Goal: Task Accomplishment & Management: Complete application form

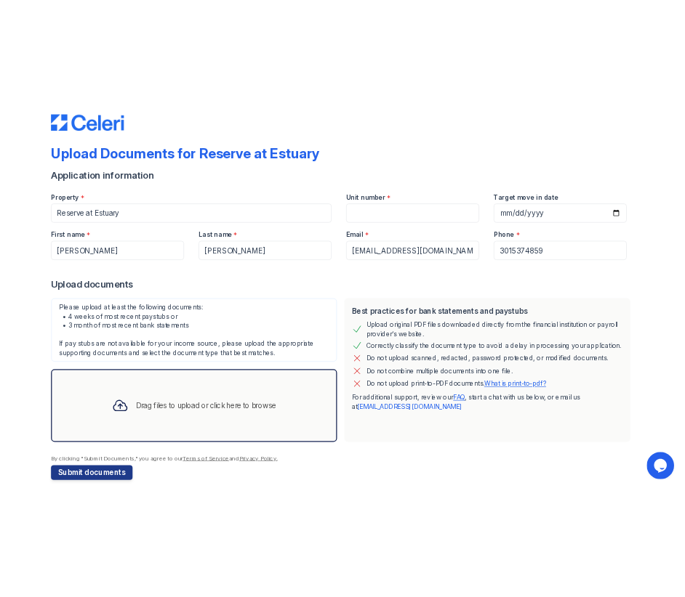
scroll to position [41, 0]
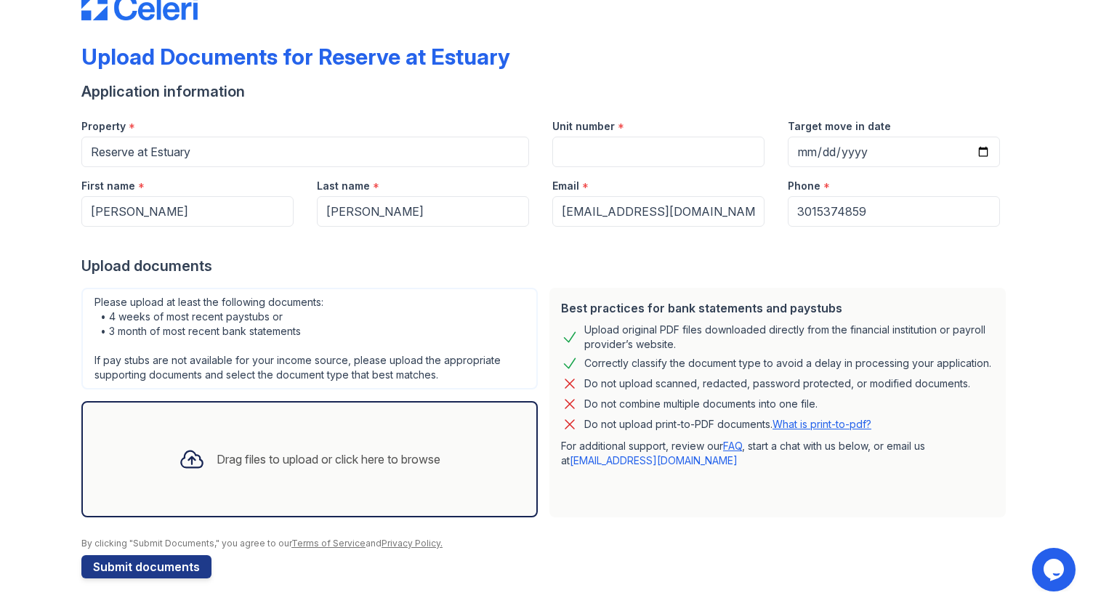
click at [321, 446] on div "Drag files to upload or click here to browse" at bounding box center [309, 459] width 285 height 49
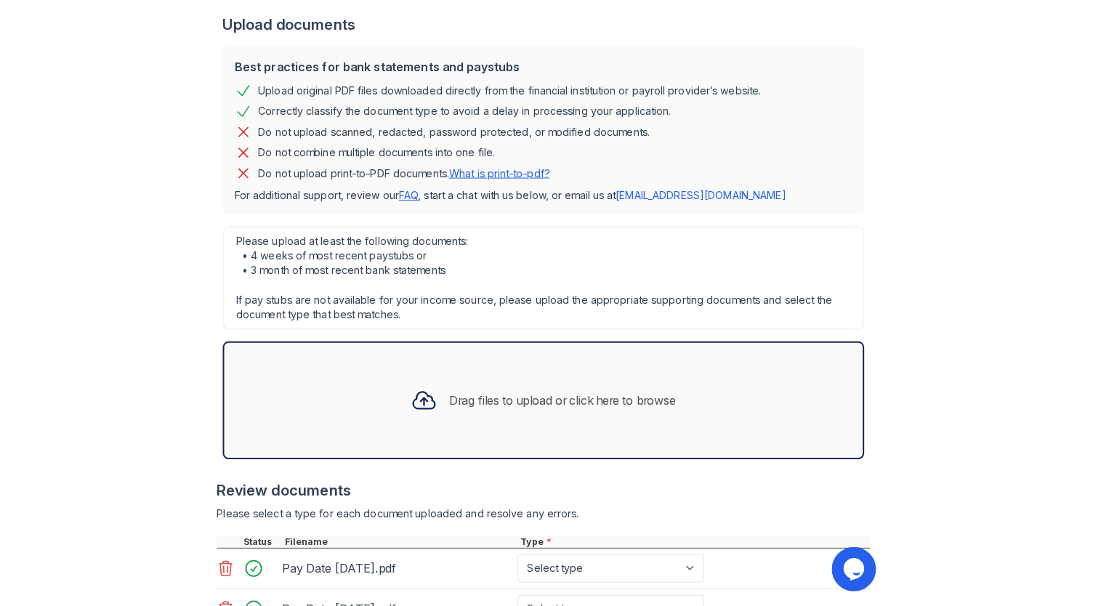
scroll to position [402, 0]
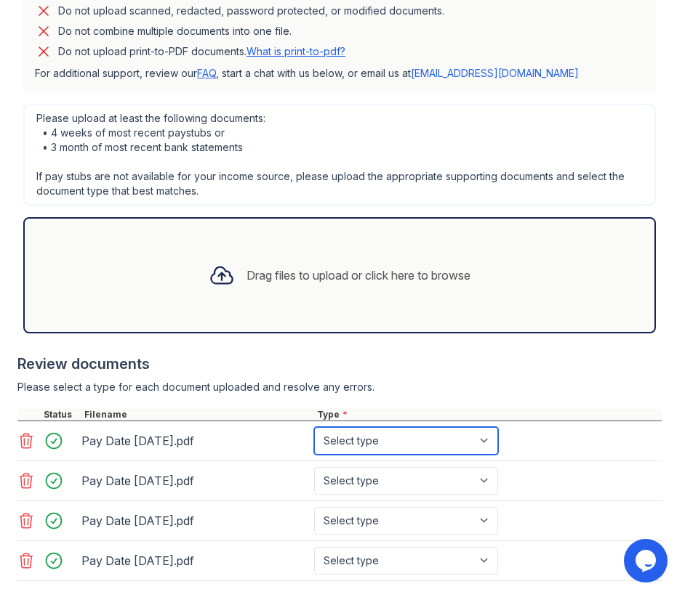
click at [385, 444] on select "Select type Paystub Bank Statement Offer Letter Tax Documents Benefit Award Let…" at bounding box center [406, 441] width 184 height 28
select select "paystub"
click at [314, 427] on select "Select type Paystub Bank Statement Offer Letter Tax Documents Benefit Award Let…" at bounding box center [406, 441] width 184 height 28
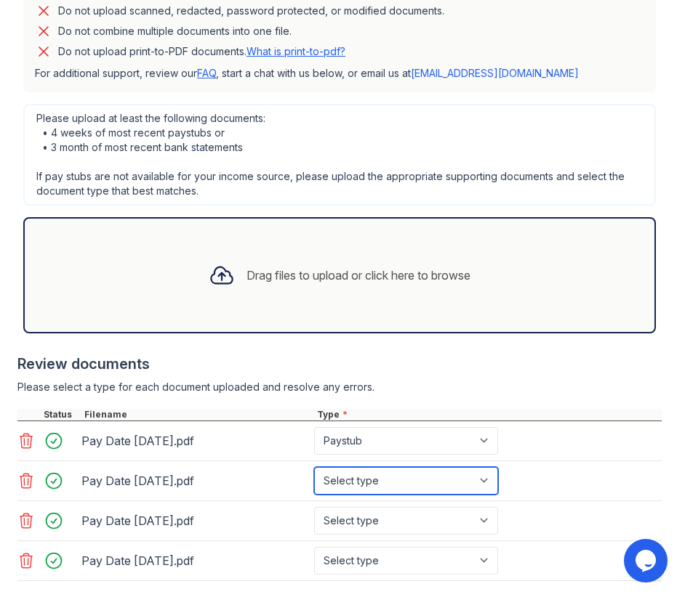
click at [381, 479] on select "Select type Paystub Bank Statement Offer Letter Tax Documents Benefit Award Let…" at bounding box center [406, 481] width 184 height 28
select select "paystub"
click at [314, 467] on select "Select type Paystub Bank Statement Offer Letter Tax Documents Benefit Award Let…" at bounding box center [406, 481] width 184 height 28
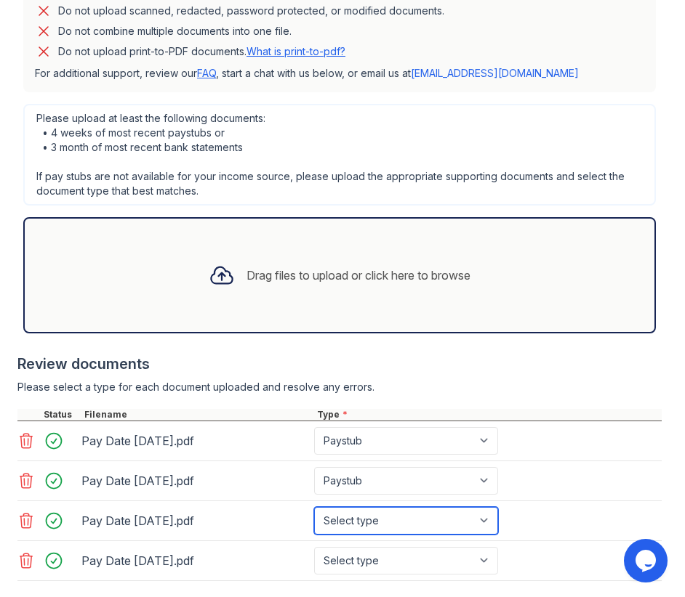
click at [368, 519] on select "Select type Paystub Bank Statement Offer Letter Tax Documents Benefit Award Let…" at bounding box center [406, 521] width 184 height 28
select select "paystub"
click at [314, 507] on select "Select type Paystub Bank Statement Offer Letter Tax Documents Benefit Award Let…" at bounding box center [406, 521] width 184 height 28
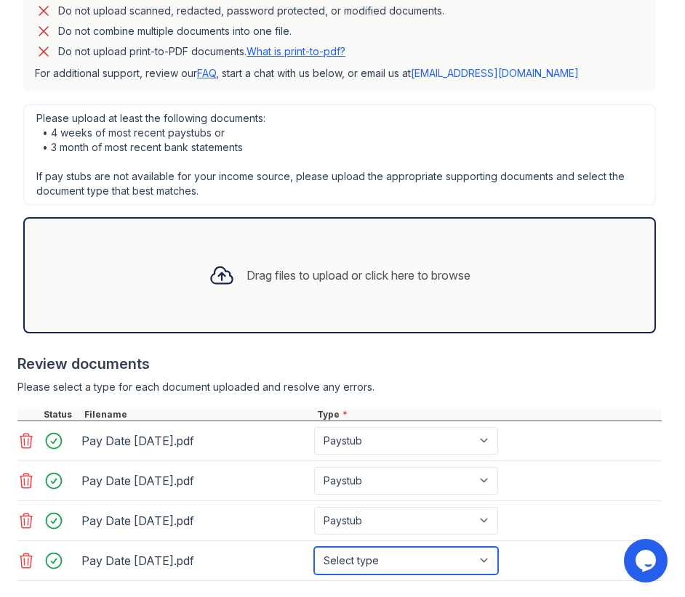
click at [369, 555] on select "Select type Paystub Bank Statement Offer Letter Tax Documents Benefit Award Let…" at bounding box center [406, 561] width 184 height 28
select select "paystub"
click at [314, 547] on select "Select type Paystub Bank Statement Offer Letter Tax Documents Benefit Award Let…" at bounding box center [406, 561] width 184 height 28
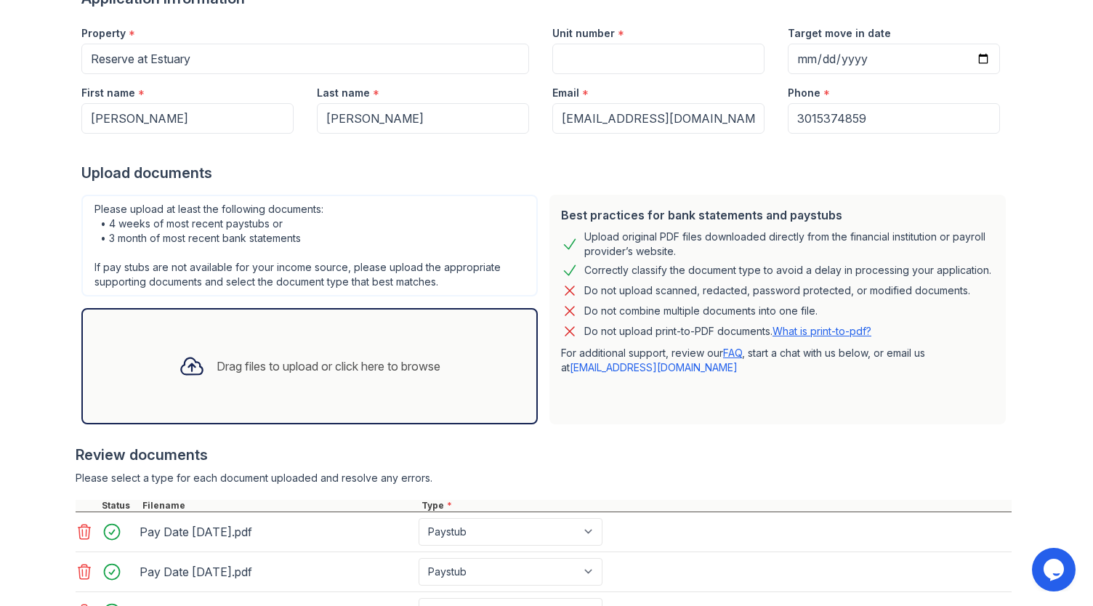
scroll to position [0, 0]
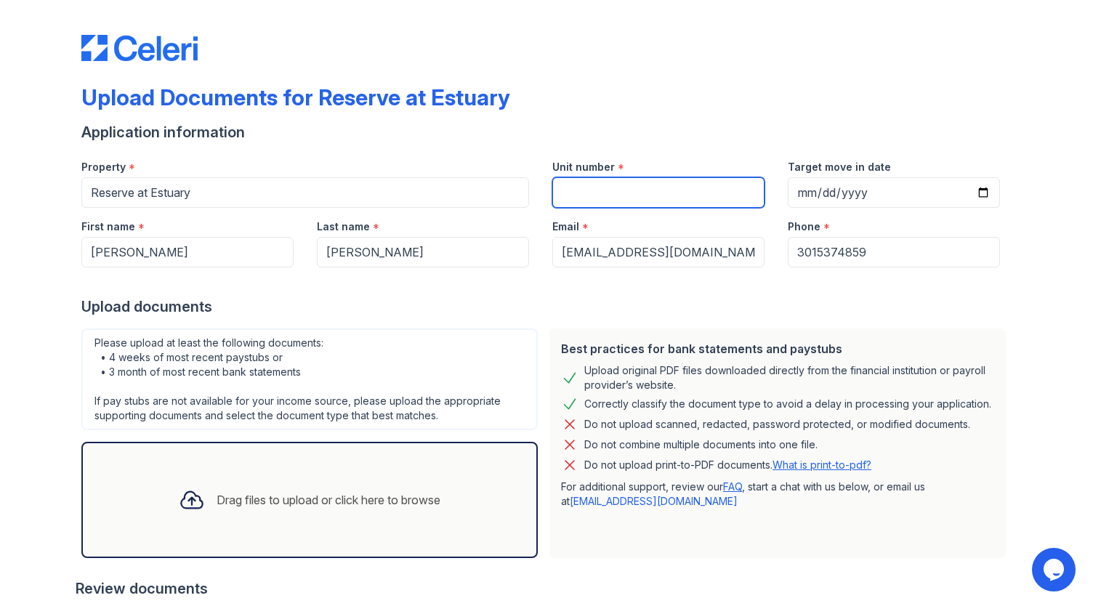
click at [611, 194] on input "Unit number" at bounding box center [658, 192] width 212 height 31
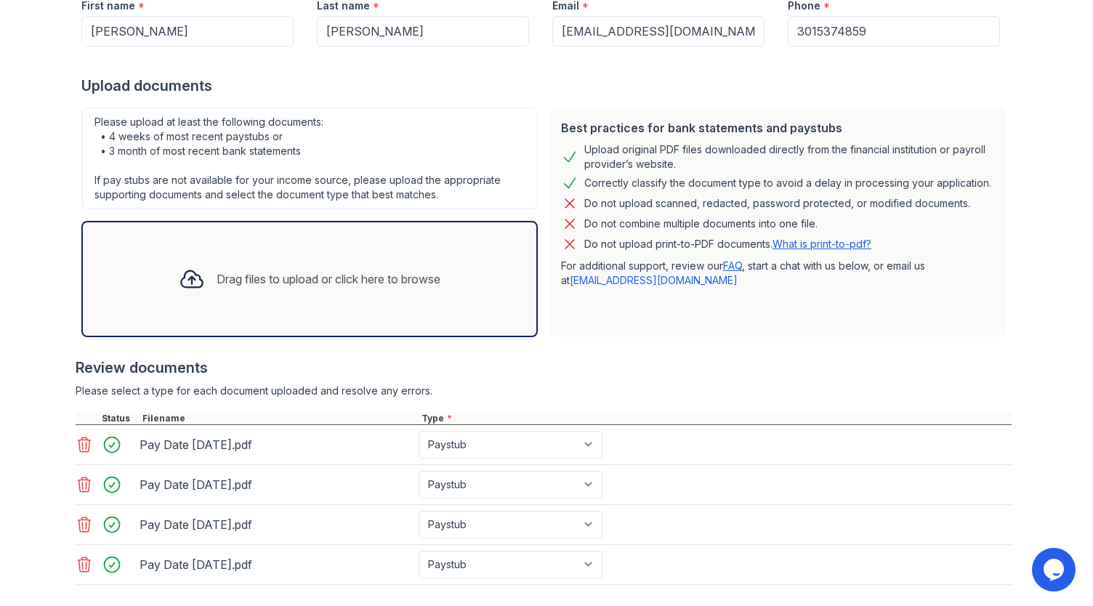
scroll to position [294, 0]
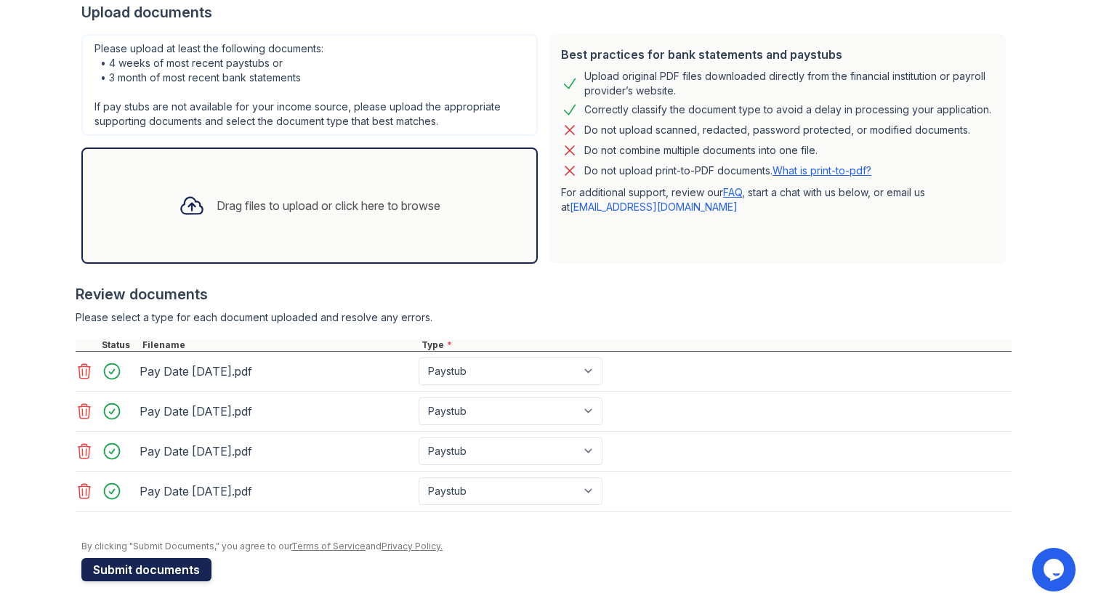
type input "4428"
click at [162, 558] on button "Submit documents" at bounding box center [146, 569] width 130 height 23
